Goal: Find specific page/section: Find specific page/section

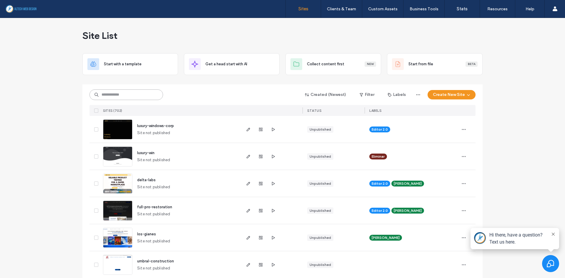
click at [116, 91] on input at bounding box center [126, 94] width 74 height 11
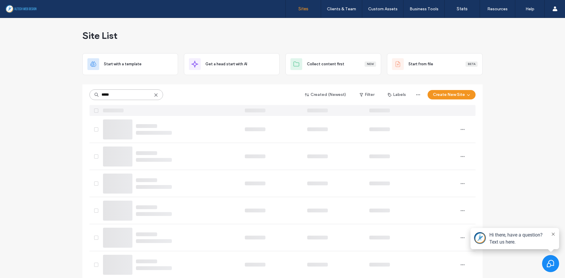
type input "******"
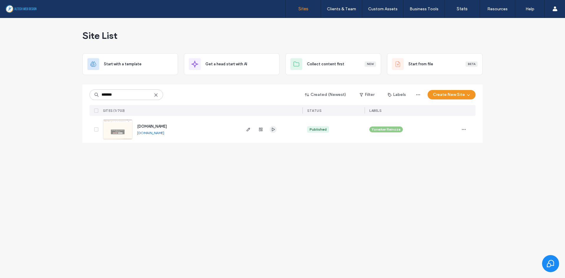
type input "*******"
click at [276, 130] on span "button" at bounding box center [273, 129] width 7 height 7
